Goal: Obtain resource: Obtain resource

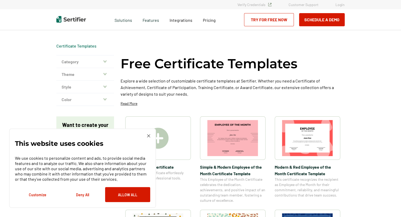
click at [82, 194] on button "Deny All" at bounding box center [82, 194] width 45 height 15
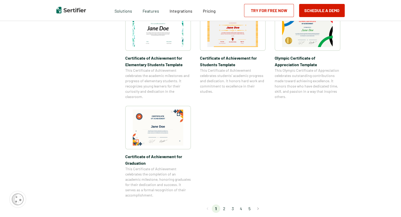
scroll to position [393, 0]
click at [225, 208] on li "2" at bounding box center [224, 208] width 8 height 8
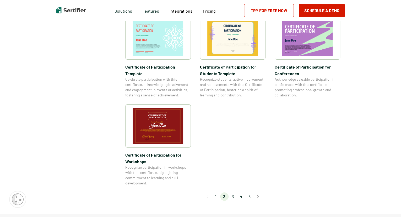
scroll to position [420, 0]
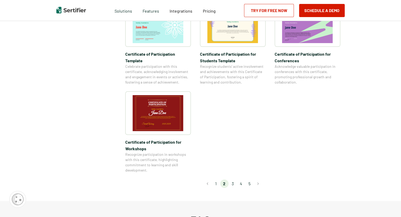
click at [234, 179] on li "3" at bounding box center [233, 183] width 8 height 8
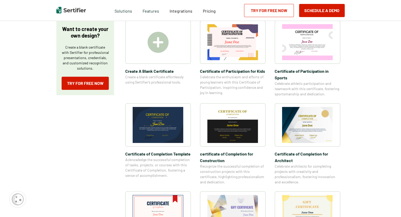
scroll to position [105, 0]
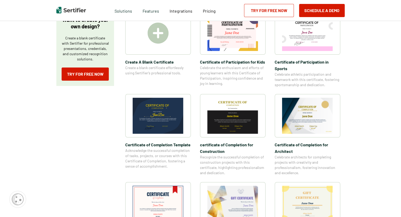
click at [299, 111] on img at bounding box center [307, 116] width 51 height 36
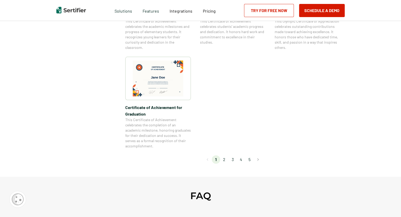
scroll to position [446, 0]
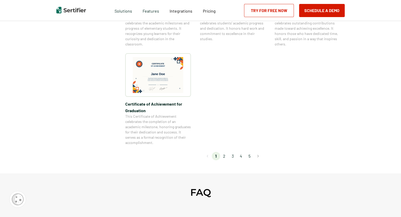
click at [234, 156] on li "3" at bounding box center [233, 156] width 8 height 8
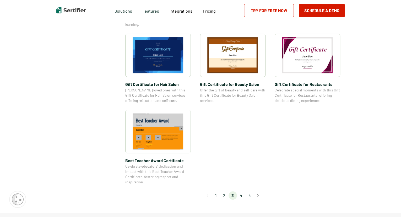
scroll to position [367, 0]
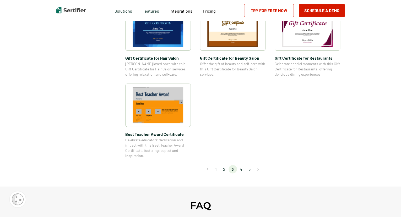
click at [240, 168] on li "4" at bounding box center [241, 169] width 8 height 8
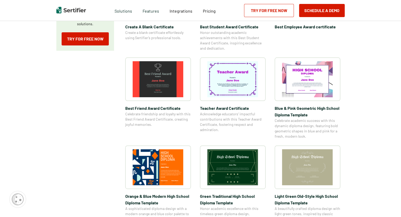
scroll to position [131, 0]
